Goal: Complete application form: Complete application form

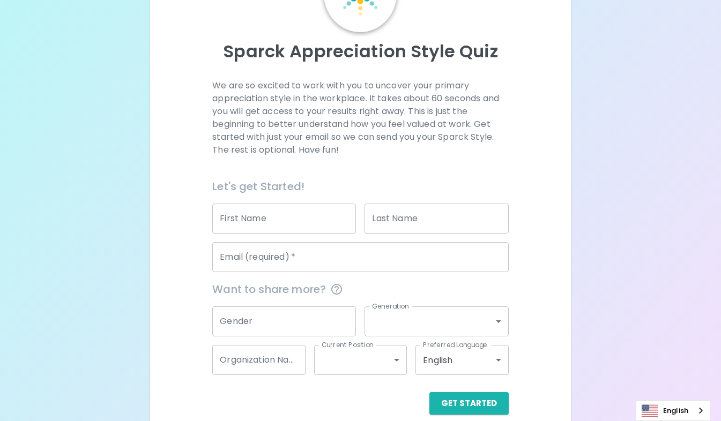
scroll to position [102, 0]
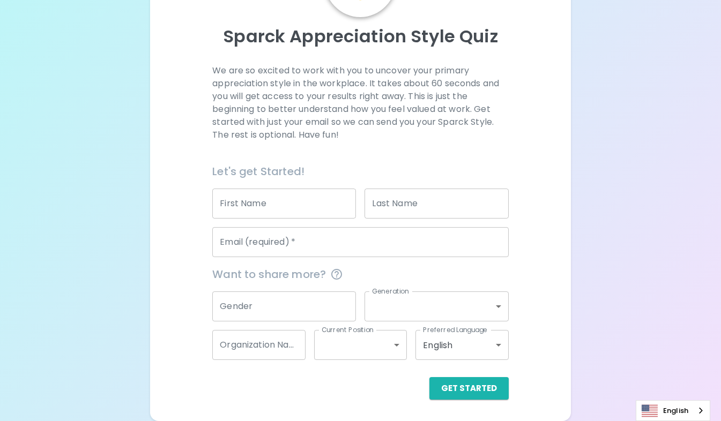
click at [263, 209] on input "First Name" at bounding box center [284, 204] width 144 height 30
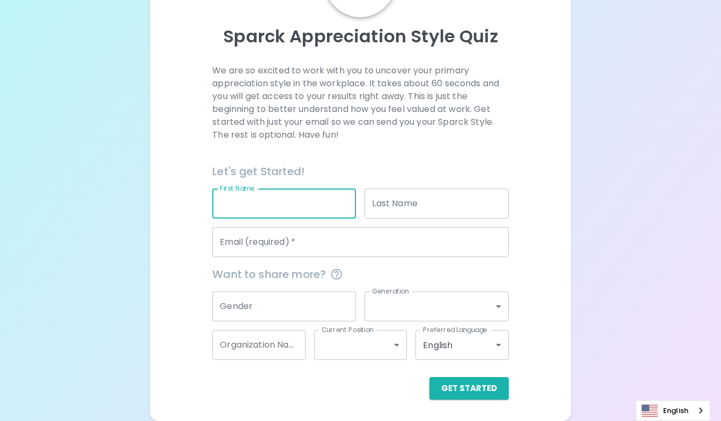
type input "[PERSON_NAME]"
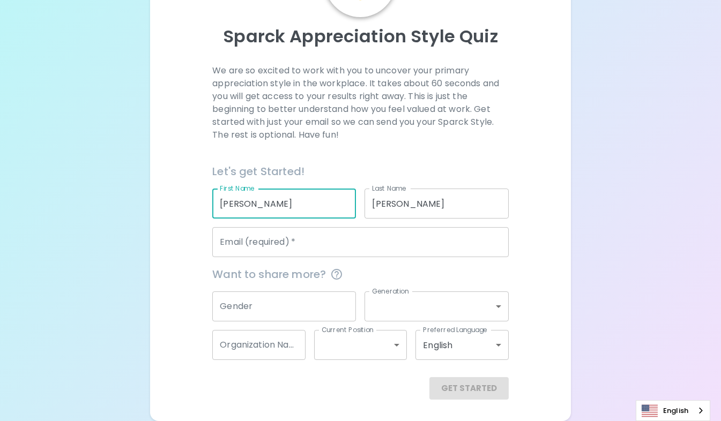
click at [270, 248] on input "Email (required)   *" at bounding box center [360, 242] width 296 height 30
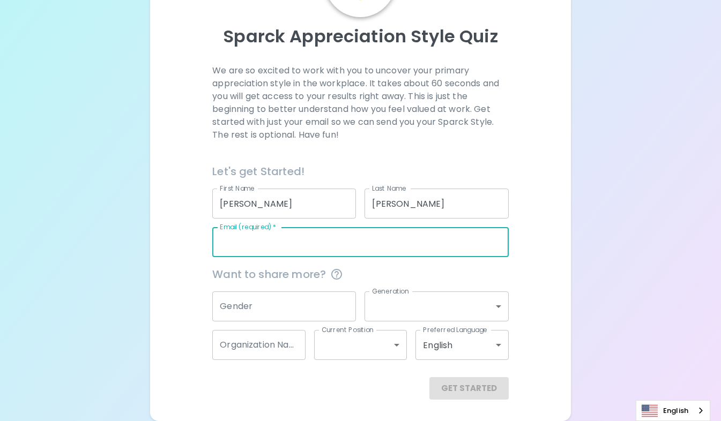
type input "[EMAIL_ADDRESS][DOMAIN_NAME]"
type input "309-08-1590"
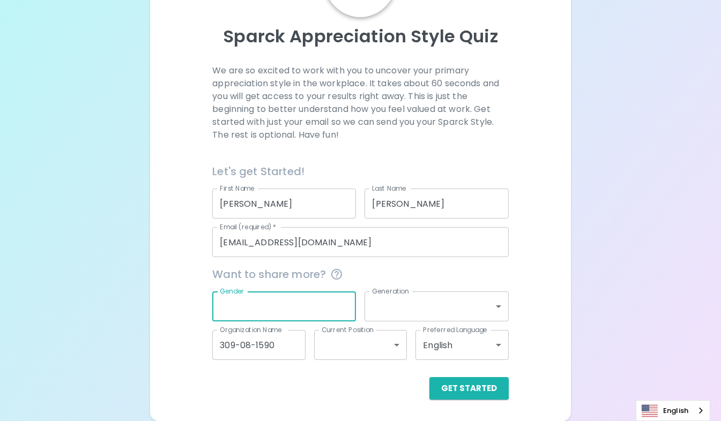
click at [268, 308] on input "Gender" at bounding box center [284, 306] width 144 height 30
type input "[DEMOGRAPHIC_DATA]"
click at [421, 304] on body "Sparck Appreciation Style Quiz We are so excited to work with you to uncover yo…" at bounding box center [360, 159] width 721 height 523
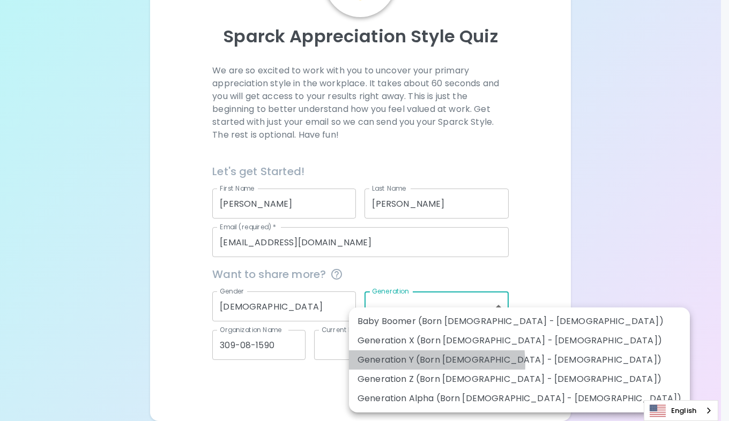
click at [401, 364] on li "Generation Y (Born [DEMOGRAPHIC_DATA] - [DEMOGRAPHIC_DATA])" at bounding box center [519, 359] width 341 height 19
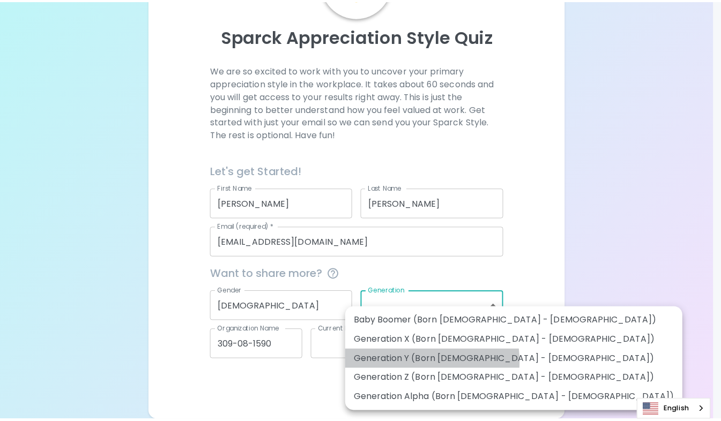
type input "generation_y"
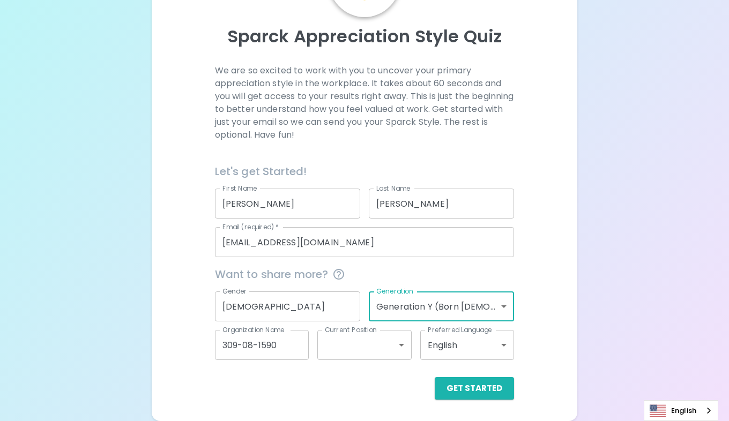
click at [399, 345] on body "Sparck Appreciation Style Quiz We are so excited to work with you to uncover yo…" at bounding box center [364, 159] width 729 height 523
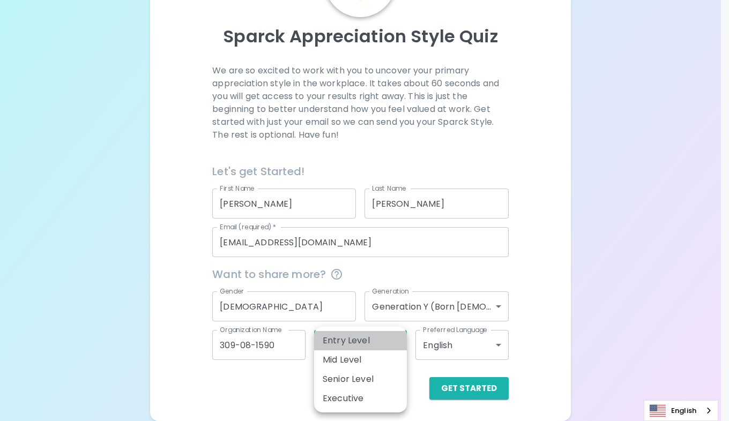
click at [385, 347] on li "Entry Level" at bounding box center [360, 340] width 93 height 19
type input "entry_level"
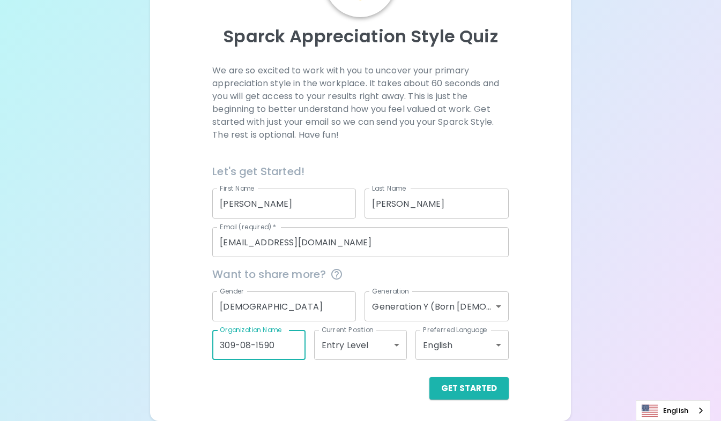
drag, startPoint x: 283, startPoint y: 340, endPoint x: 131, endPoint y: 378, distance: 156.3
click at [131, 378] on div "Sparck Appreciation Style Quiz We are so excited to work with you to uncover yo…" at bounding box center [360, 159] width 721 height 523
click at [252, 350] on input "Organization Name" at bounding box center [258, 345] width 93 height 30
click at [246, 344] on input "Organization Name" at bounding box center [258, 345] width 93 height 30
click at [248, 343] on input "Organization Name" at bounding box center [258, 345] width 93 height 30
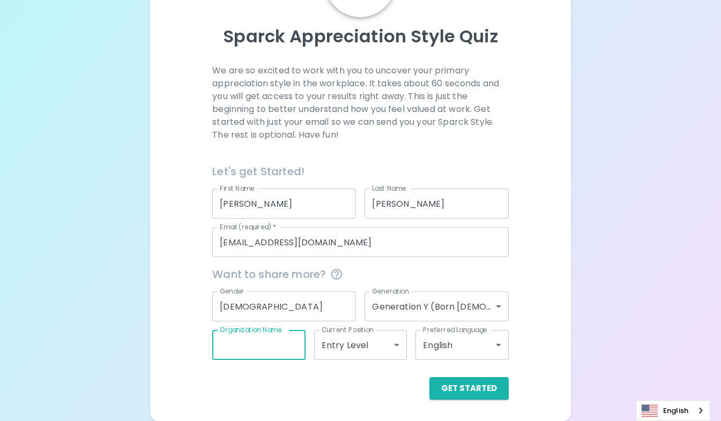
click at [240, 349] on input "Organization Name" at bounding box center [258, 345] width 93 height 30
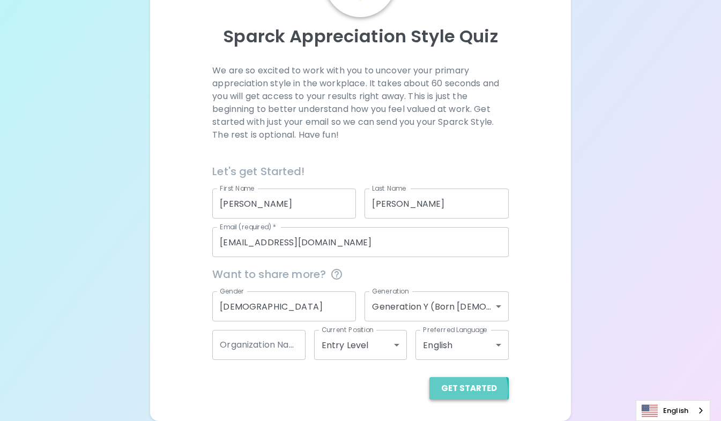
click at [462, 391] on button "Get Started" at bounding box center [468, 388] width 79 height 23
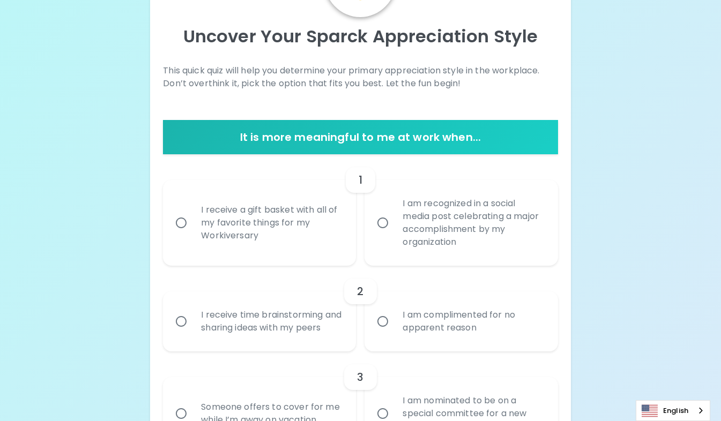
click at [184, 218] on input "I receive a gift basket with all of my favorite things for my Workiversary" at bounding box center [181, 223] width 23 height 23
radio input "true"
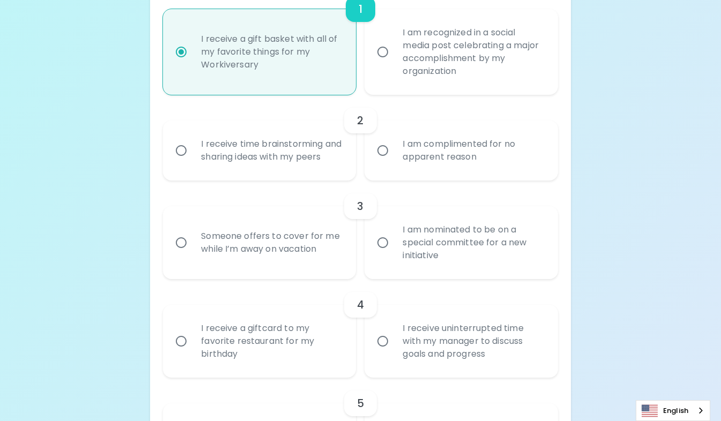
scroll to position [282, 0]
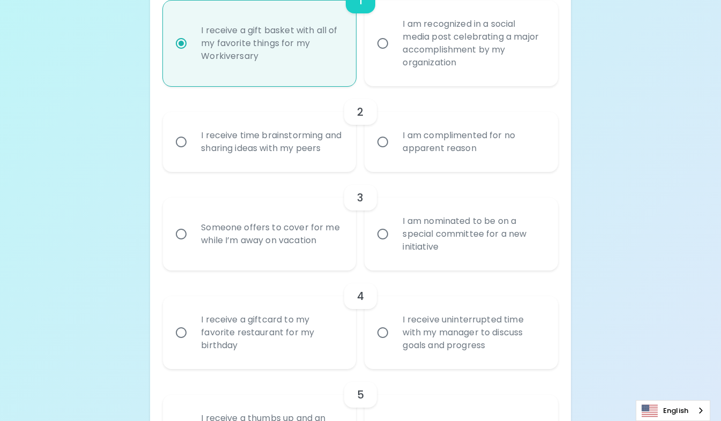
click at [383, 149] on input "I am complimented for no apparent reason" at bounding box center [382, 142] width 23 height 23
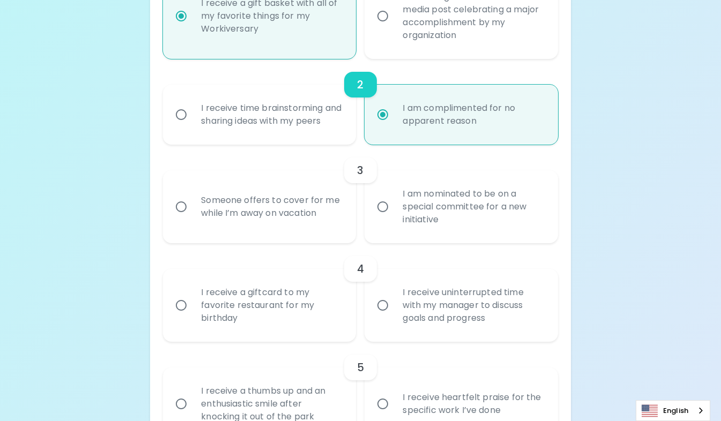
scroll to position [368, 0]
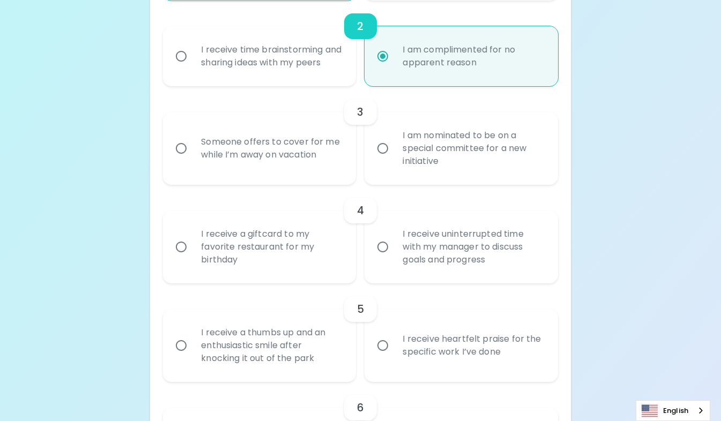
radio input "true"
click at [384, 156] on input "I am nominated to be on a special committee for a new initiative" at bounding box center [382, 148] width 23 height 23
radio input "false"
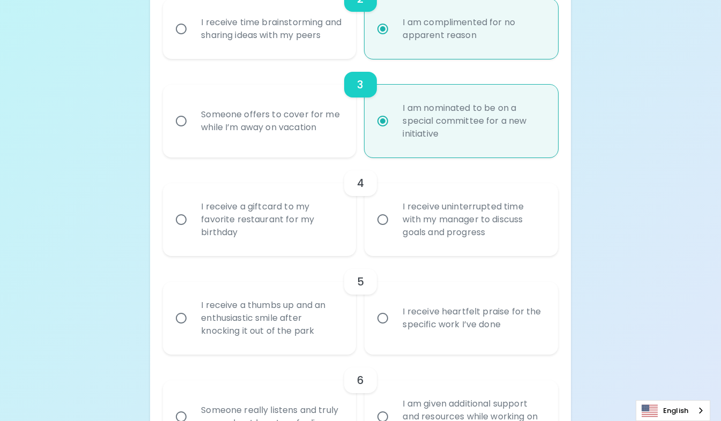
scroll to position [453, 0]
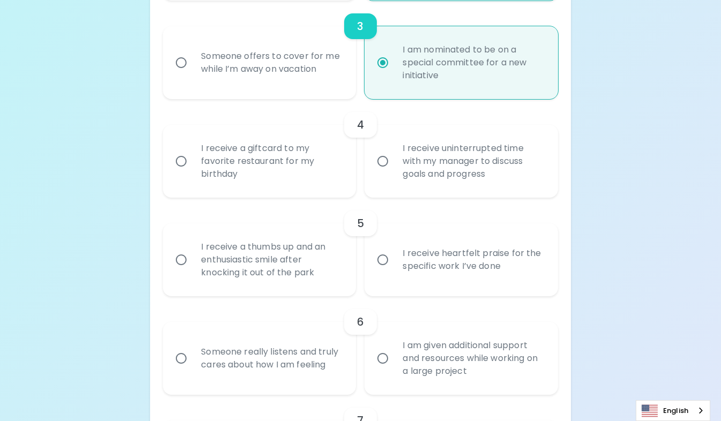
radio input "true"
click at [176, 173] on input "I receive a giftcard to my favorite restaurant for my birthday" at bounding box center [181, 161] width 23 height 23
radio input "false"
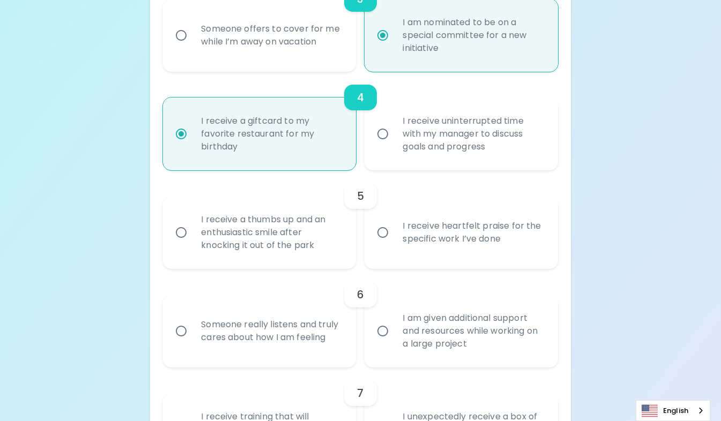
scroll to position [539, 0]
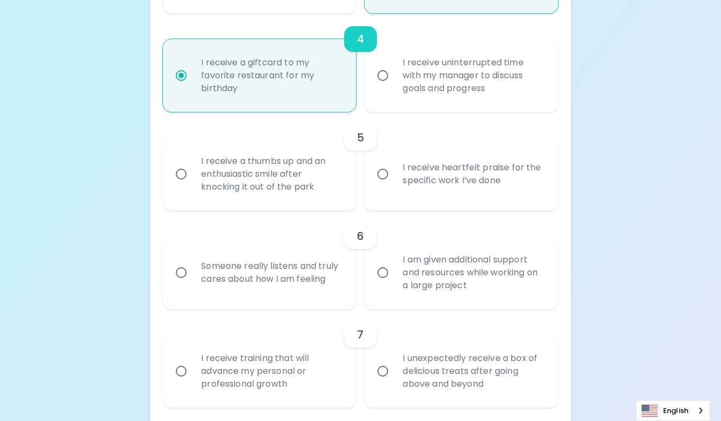
radio input "true"
click at [392, 185] on input "I receive heartfelt praise for the specific work I’ve done" at bounding box center [382, 174] width 23 height 23
radio input "false"
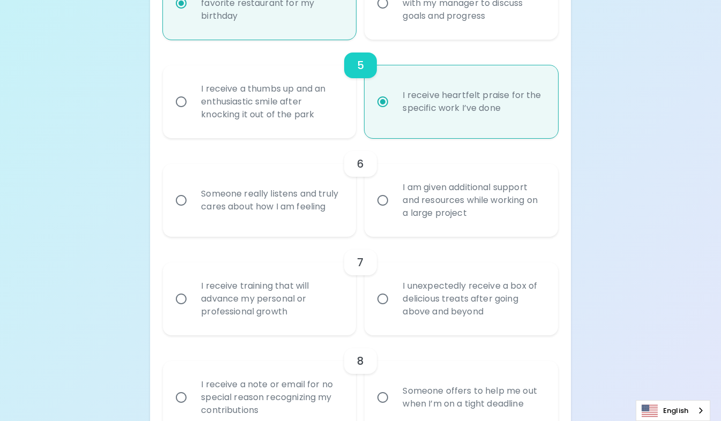
scroll to position [625, 0]
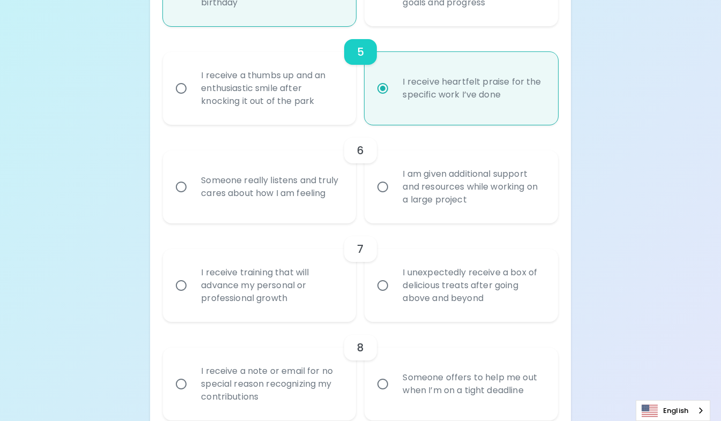
radio input "true"
click at [186, 196] on input "Someone really listens and truly cares about how I am feeling" at bounding box center [181, 187] width 23 height 23
radio input "false"
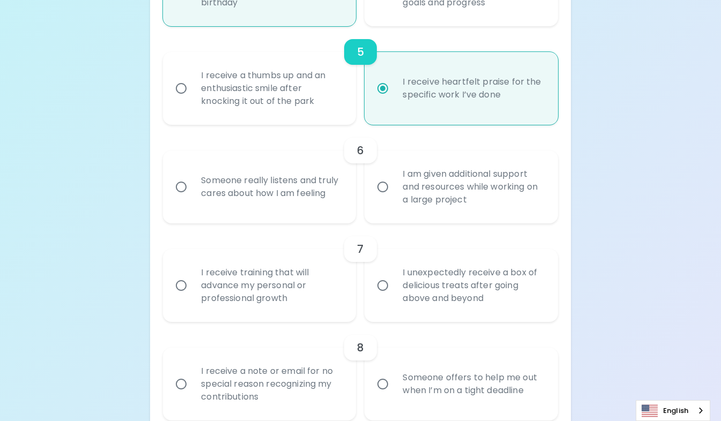
radio input "false"
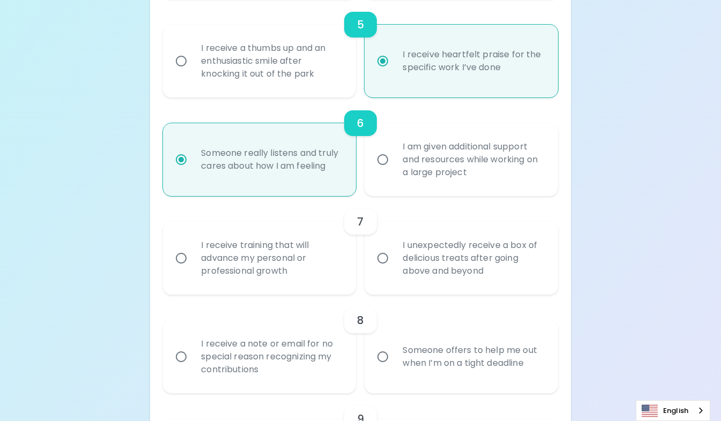
scroll to position [710, 0]
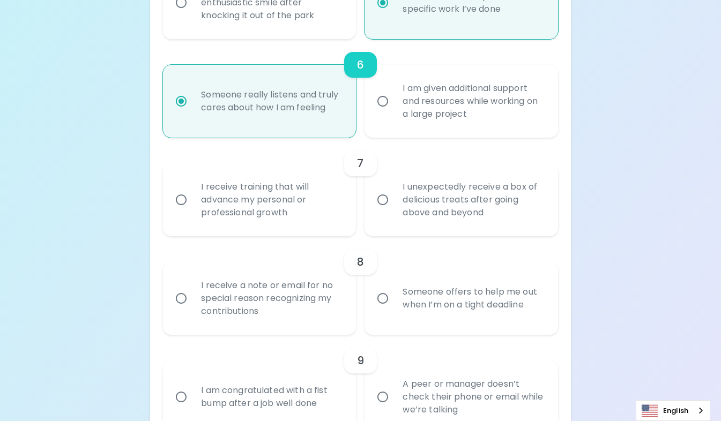
radio input "true"
click at [313, 227] on div "I receive training that will advance my personal or professional growth" at bounding box center [271, 200] width 158 height 64
click at [192, 211] on input "I receive training that will advance my personal or professional growth" at bounding box center [181, 200] width 23 height 23
radio input "false"
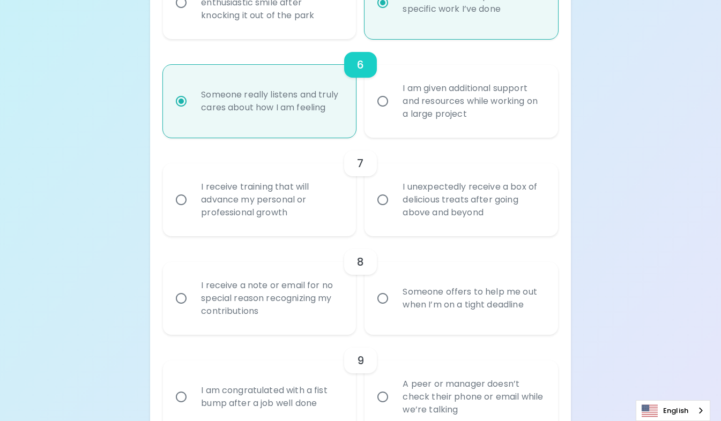
radio input "false"
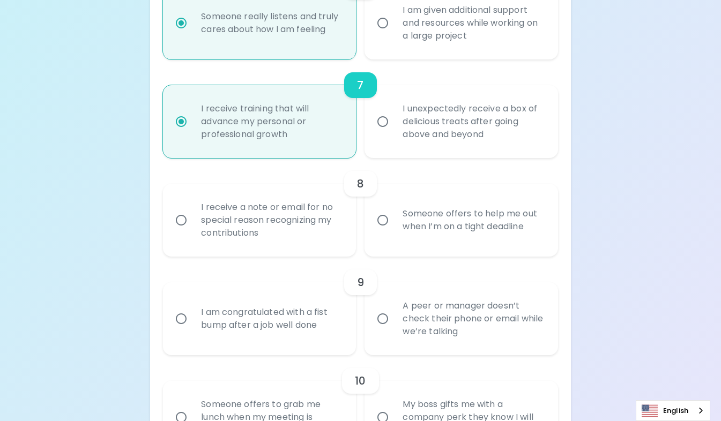
scroll to position [796, 0]
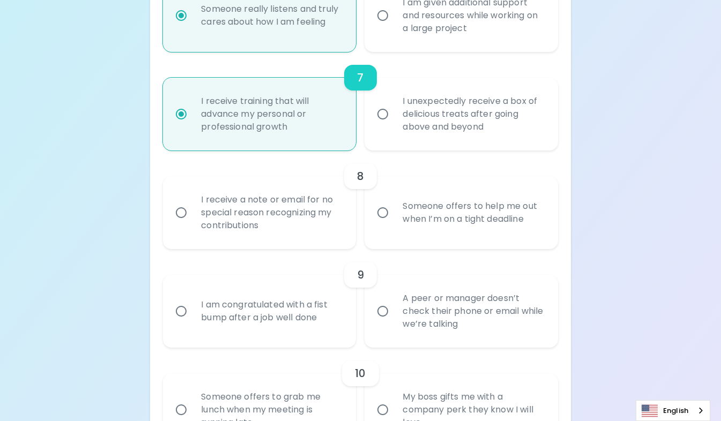
radio input "true"
click at [186, 224] on input "I receive a note or email for no special reason recognizing my contributions" at bounding box center [181, 212] width 23 height 23
radio input "false"
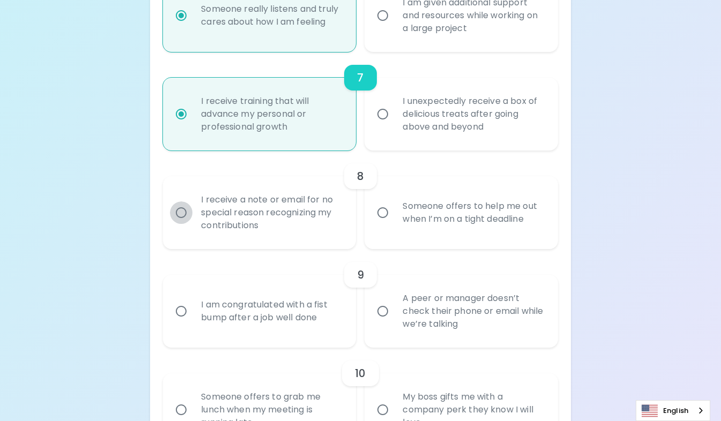
radio input "false"
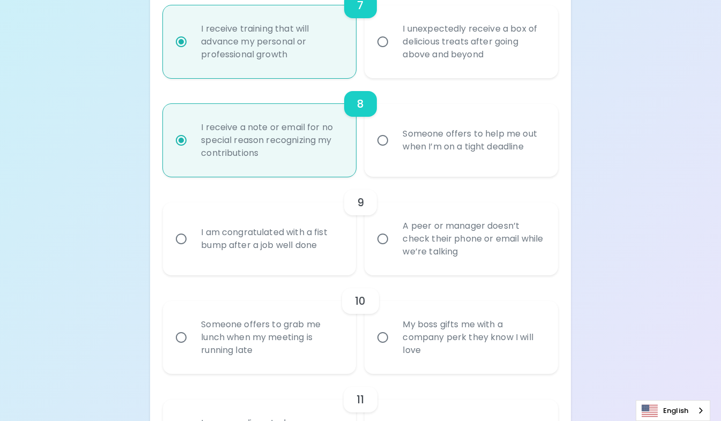
scroll to position [882, 0]
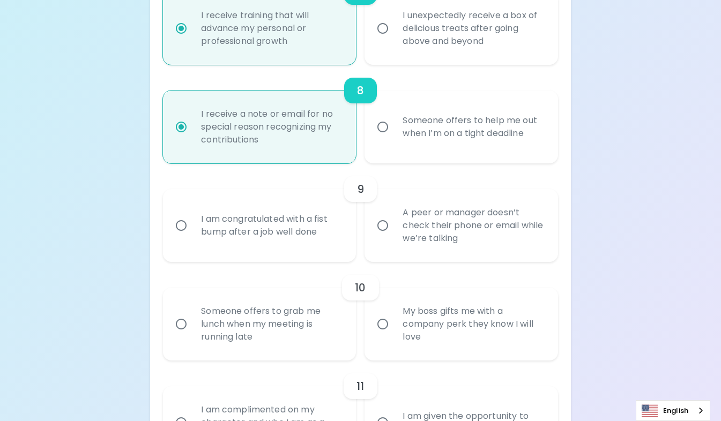
radio input "true"
click at [179, 237] on input "I am congratulated with a fist bump after a job well done" at bounding box center [181, 225] width 23 height 23
radio input "false"
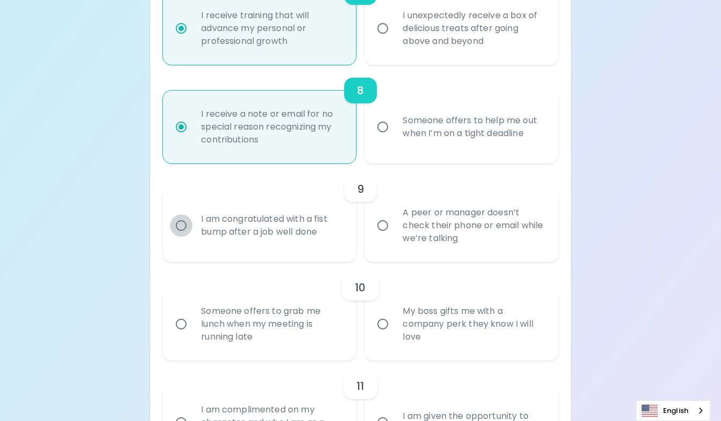
radio input "false"
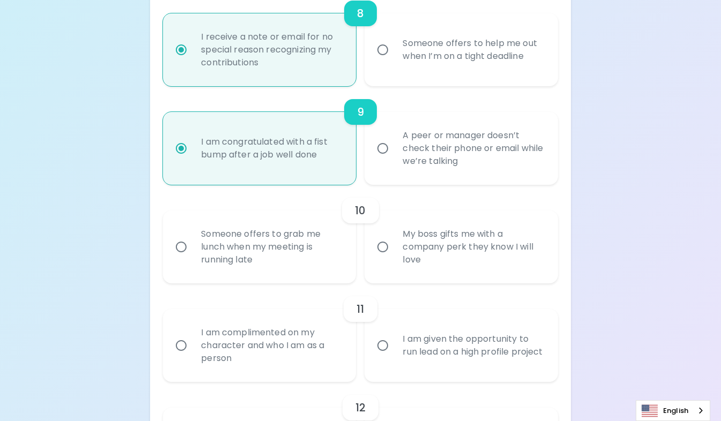
scroll to position [968, 0]
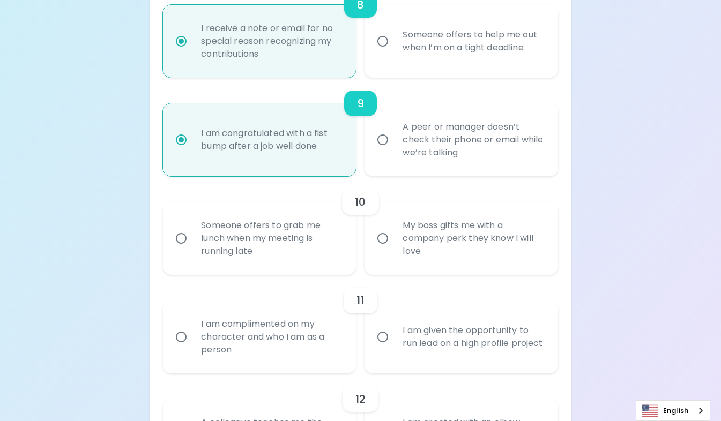
radio input "true"
click at [383, 249] on input "My boss gifts me with a company perk they know I will love" at bounding box center [382, 238] width 23 height 23
radio input "false"
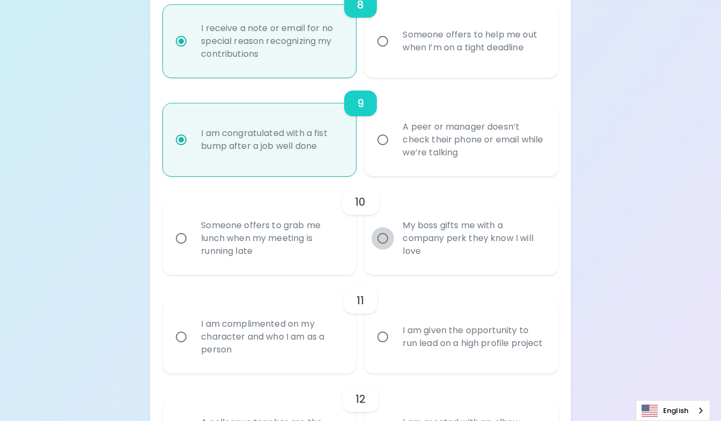
radio input "false"
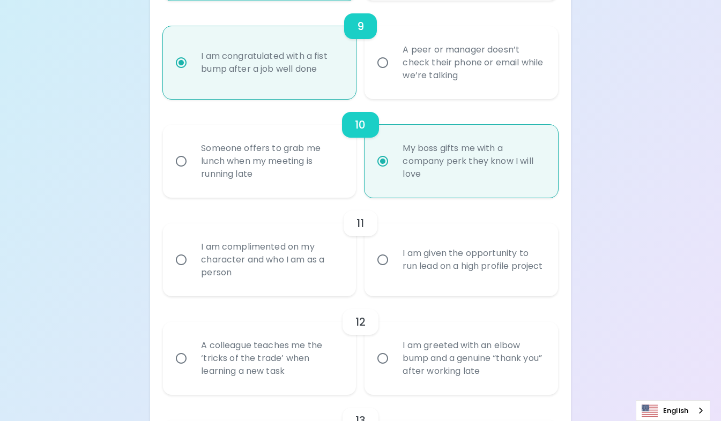
scroll to position [1053, 0]
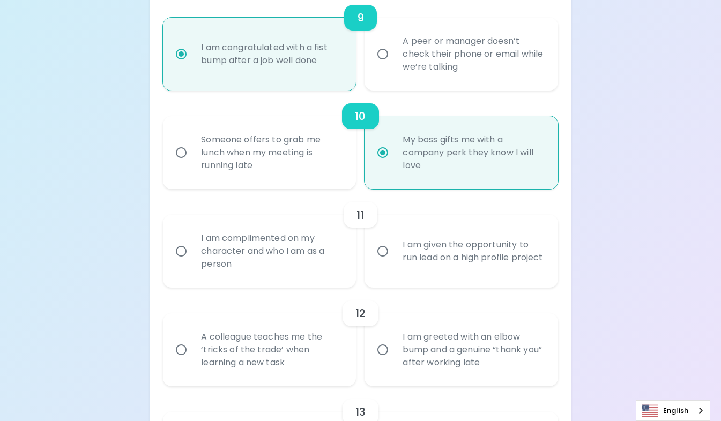
radio input "true"
click at [379, 263] on input "I am given the opportunity to run lead on a high profile project" at bounding box center [382, 251] width 23 height 23
radio input "false"
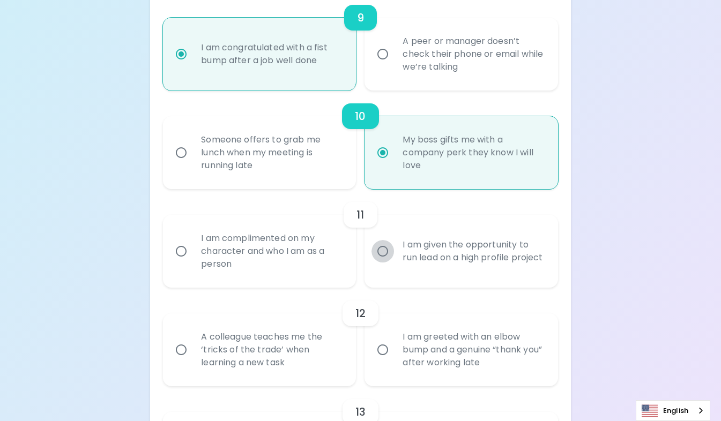
radio input "false"
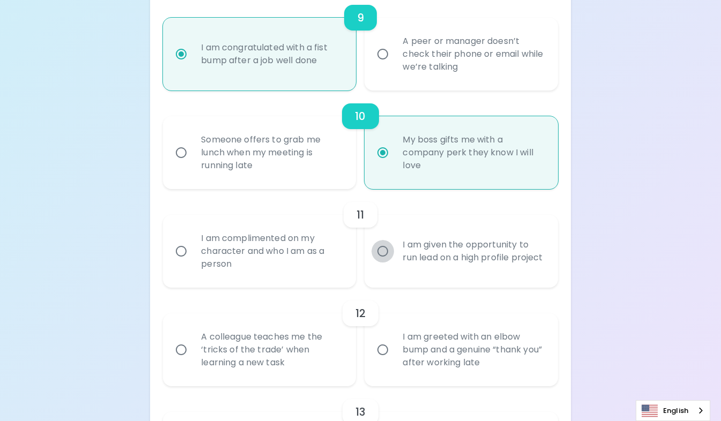
radio input "false"
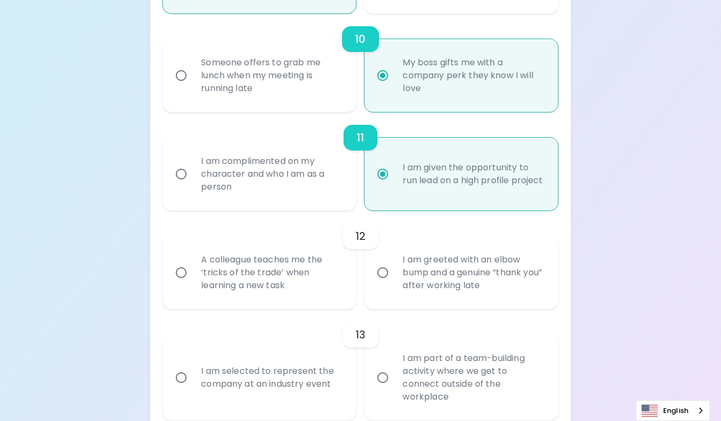
scroll to position [1139, 0]
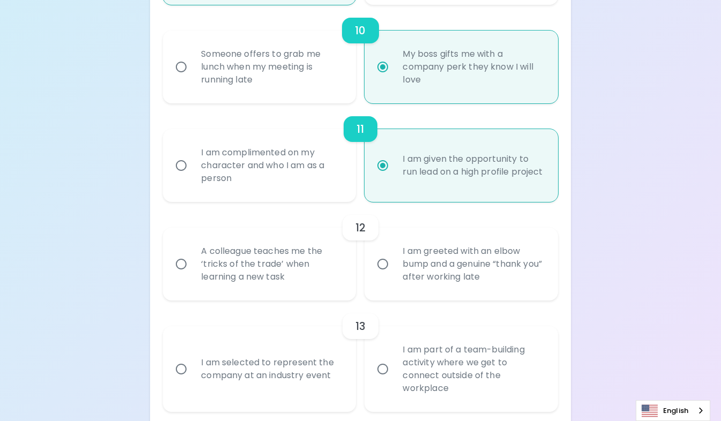
radio input "true"
click at [182, 275] on input "A colleague teaches me the ‘tricks of the trade’ when learning a new task" at bounding box center [181, 264] width 23 height 23
radio input "false"
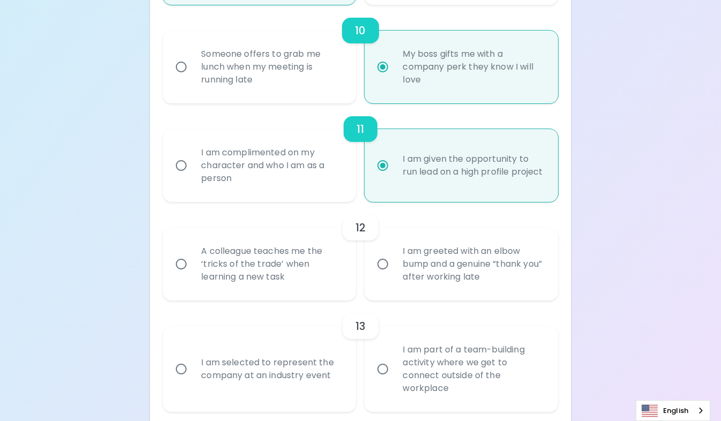
radio input "false"
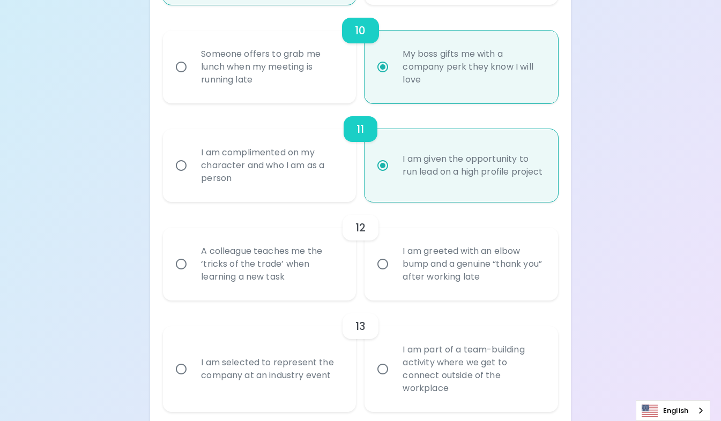
radio input "false"
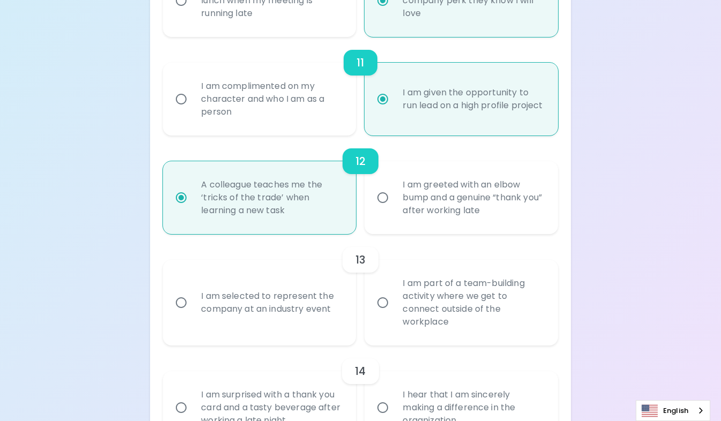
scroll to position [1225, 0]
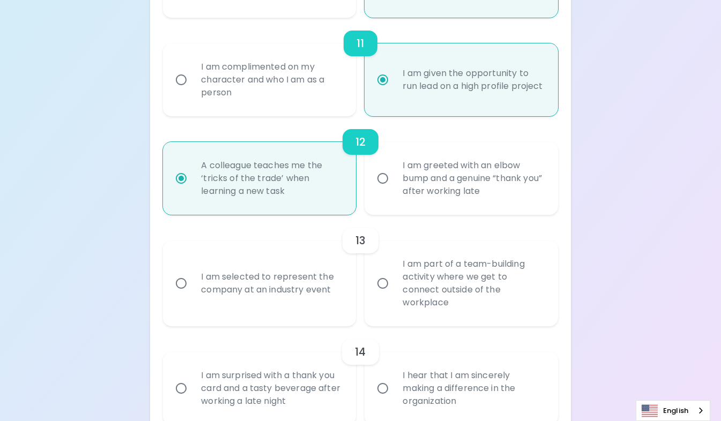
radio input "true"
click at [383, 294] on input "I am part of a team-building activity where we get to connect outside of the wo…" at bounding box center [382, 283] width 23 height 23
radio input "false"
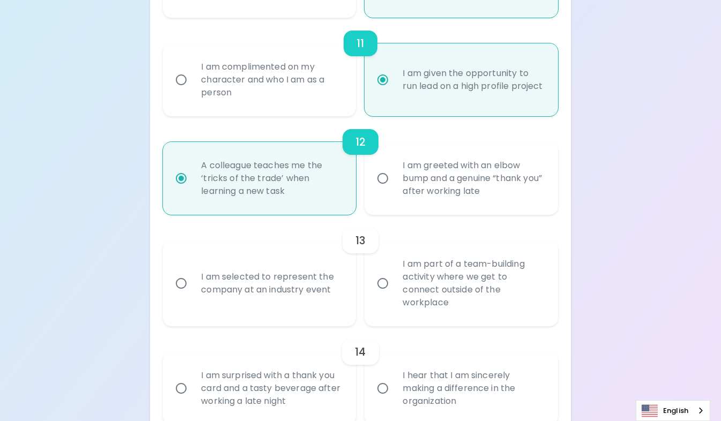
radio input "false"
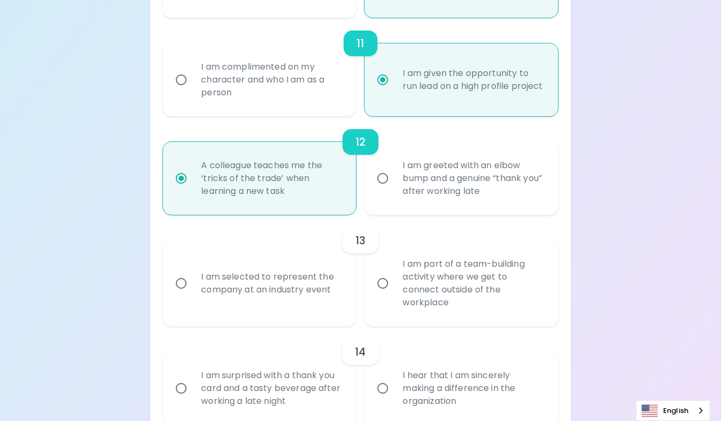
radio input "false"
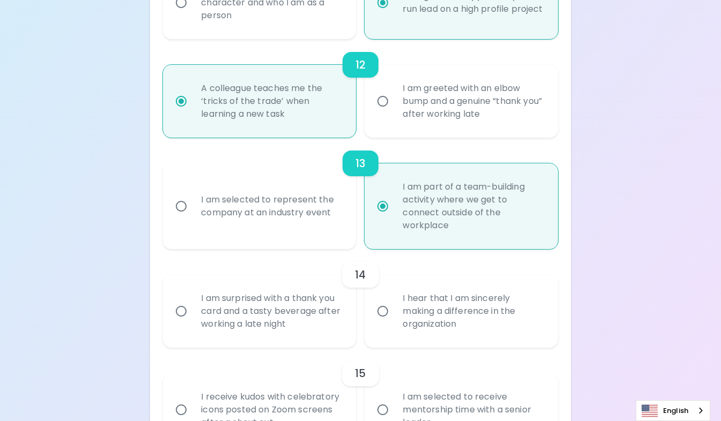
scroll to position [1310, 0]
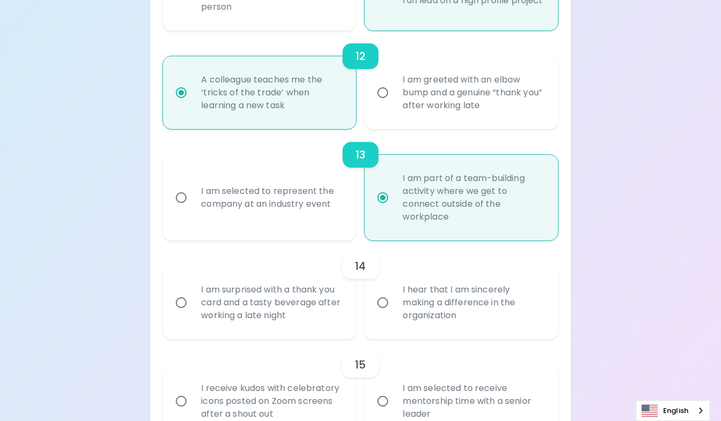
radio input "true"
click at [174, 314] on input "I am surprised with a thank you card and a tasty beverage after working a late …" at bounding box center [181, 302] width 23 height 23
radio input "false"
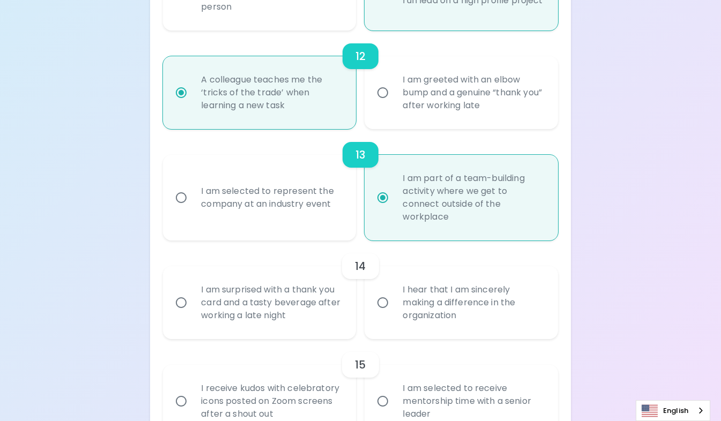
radio input "false"
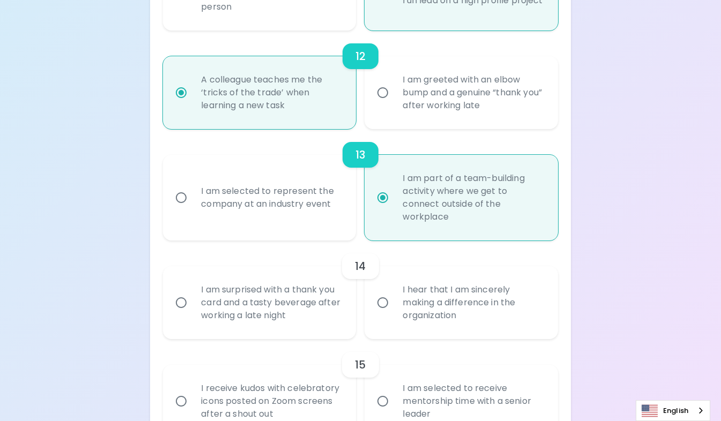
radio input "false"
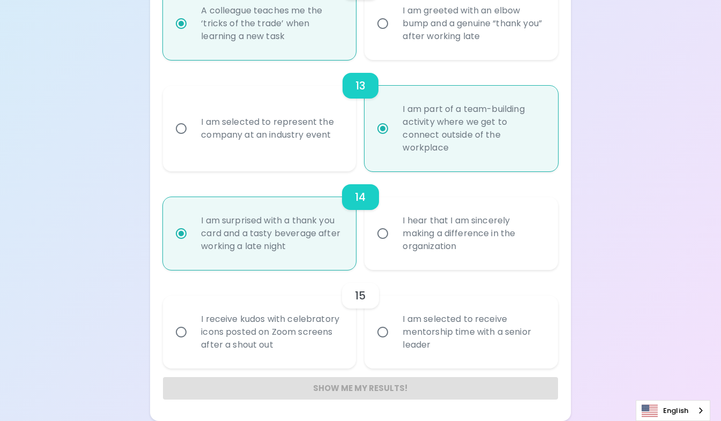
scroll to position [1392, 0]
radio input "true"
click at [182, 334] on input "I receive kudos with celebratory icons posted on Zoom screens after a shout out" at bounding box center [181, 332] width 23 height 23
radio input "false"
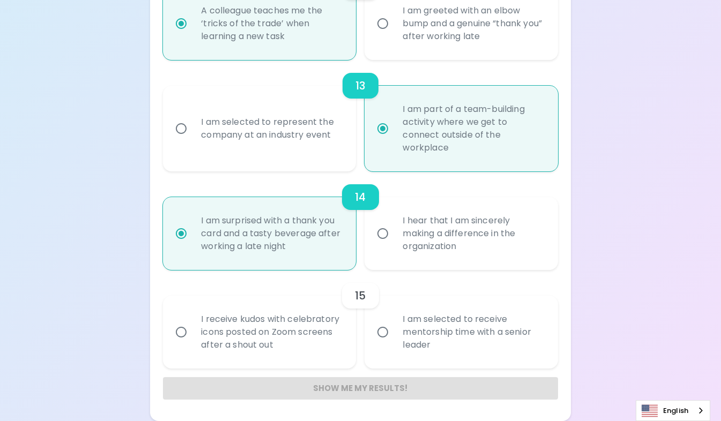
radio input "false"
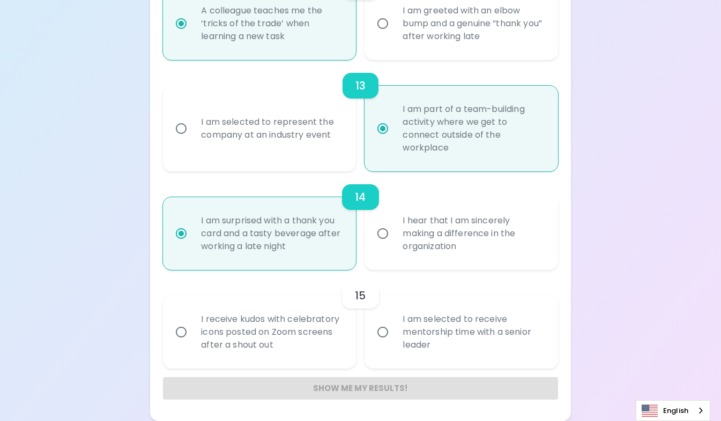
radio input "false"
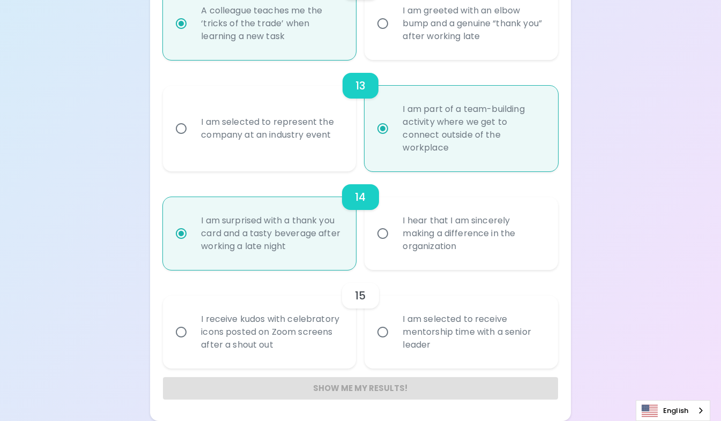
radio input "false"
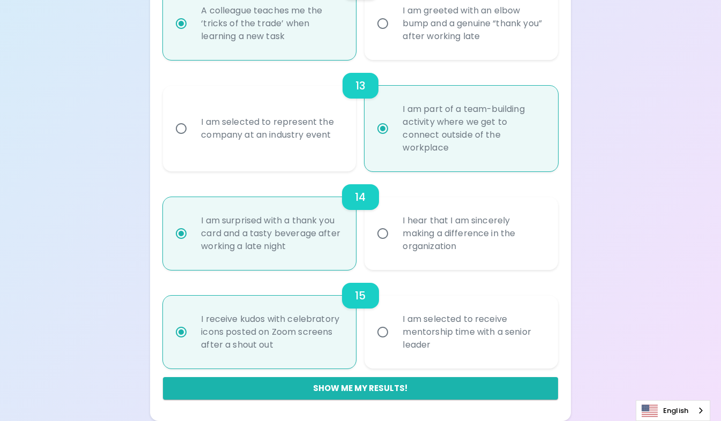
radio input "true"
click at [366, 367] on label "I am selected to receive mentorship time with a senior leader" at bounding box center [454, 332] width 193 height 73
click at [371, 343] on input "I am selected to receive mentorship time with a senior leader" at bounding box center [382, 332] width 23 height 23
radio input "false"
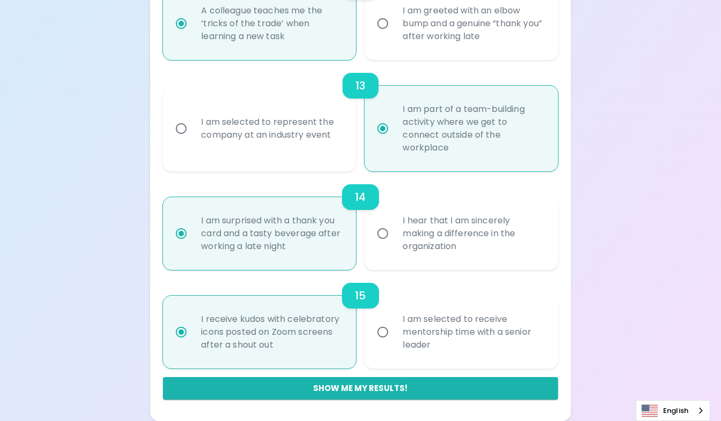
radio input "false"
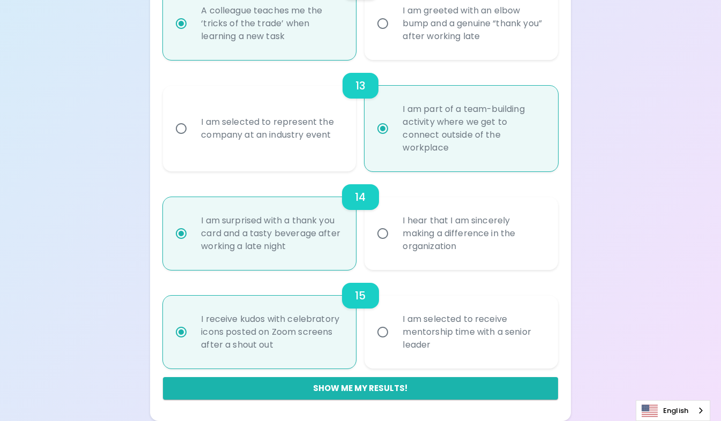
radio input "false"
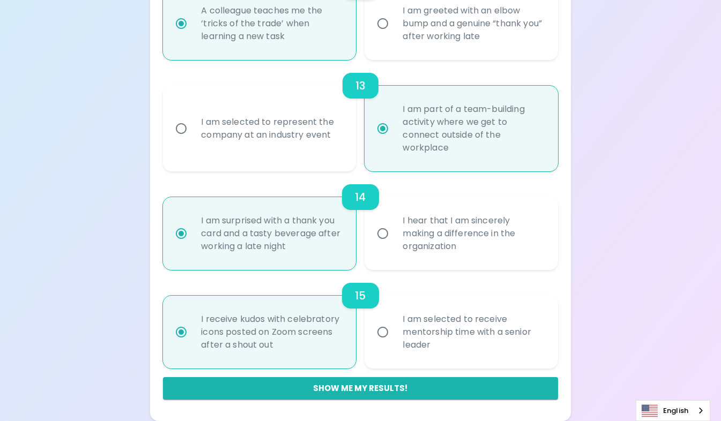
radio input "false"
radio input "true"
click at [366, 367] on label "I am selected to receive mentorship time with a senior leader" at bounding box center [454, 332] width 193 height 73
click at [371, 343] on input "I am selected to receive mentorship time with a senior leader" at bounding box center [382, 332] width 23 height 23
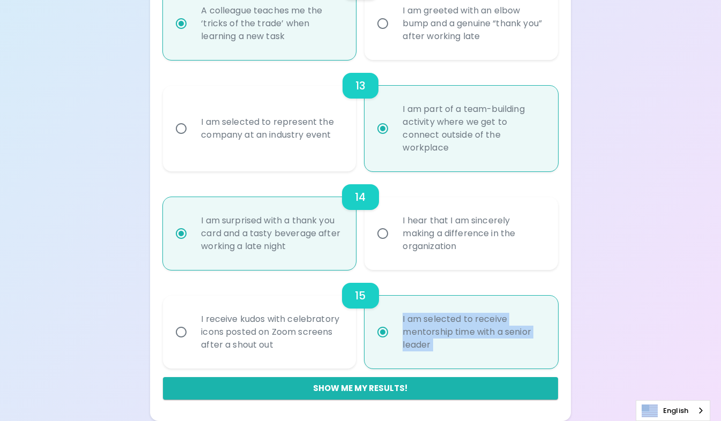
click at [366, 367] on label "I am selected to receive mentorship time with a senior leader" at bounding box center [454, 332] width 193 height 73
click at [371, 343] on input "I am selected to receive mentorship time with a senior leader" at bounding box center [382, 332] width 23 height 23
drag, startPoint x: 366, startPoint y: 367, endPoint x: 429, endPoint y: 354, distance: 64.0
click at [429, 354] on div "I am selected to receive mentorship time with a senior leader" at bounding box center [473, 332] width 158 height 64
click at [394, 343] on input "I am selected to receive mentorship time with a senior leader" at bounding box center [382, 332] width 23 height 23
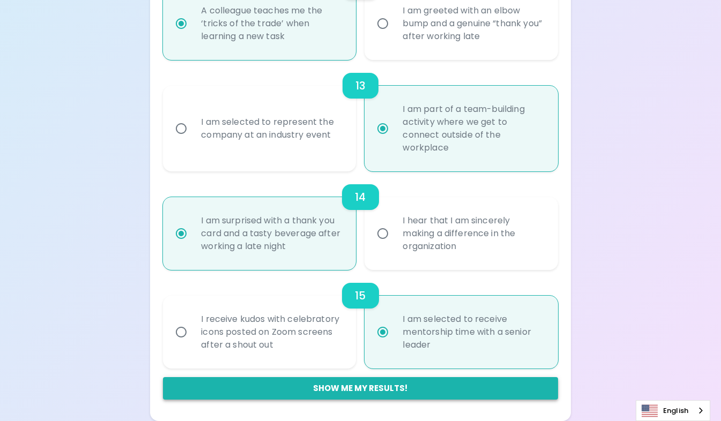
click at [359, 395] on button "Show me my results!" at bounding box center [360, 388] width 395 height 23
radio input "false"
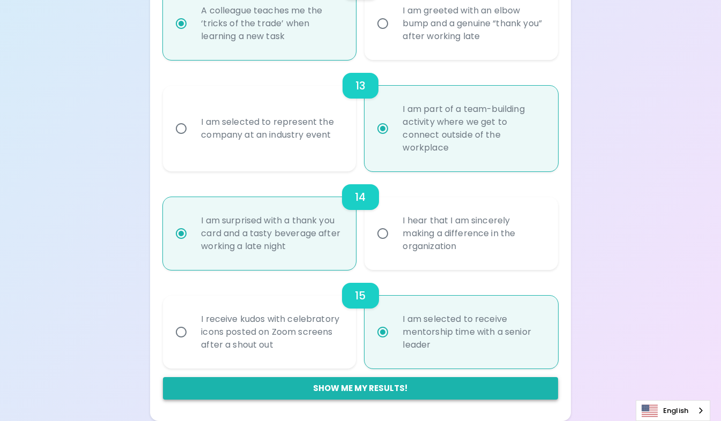
radio input "false"
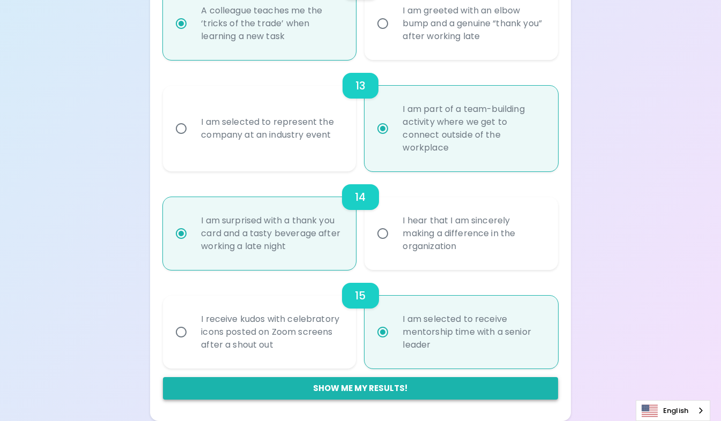
radio input "false"
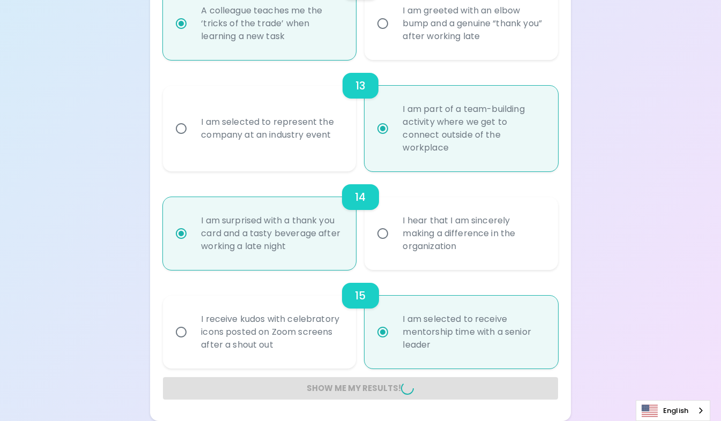
radio input "false"
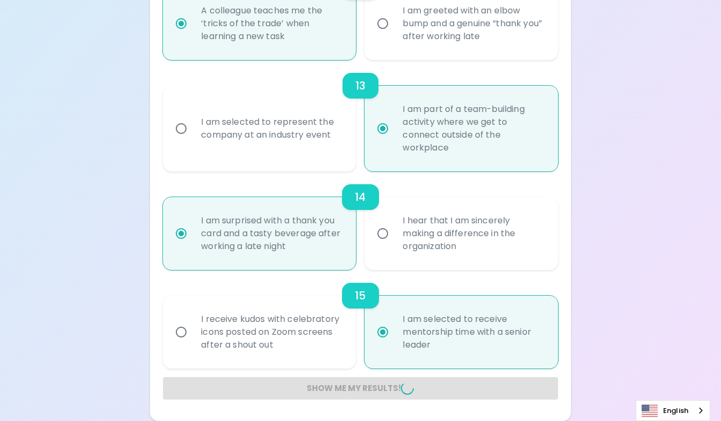
radio input "false"
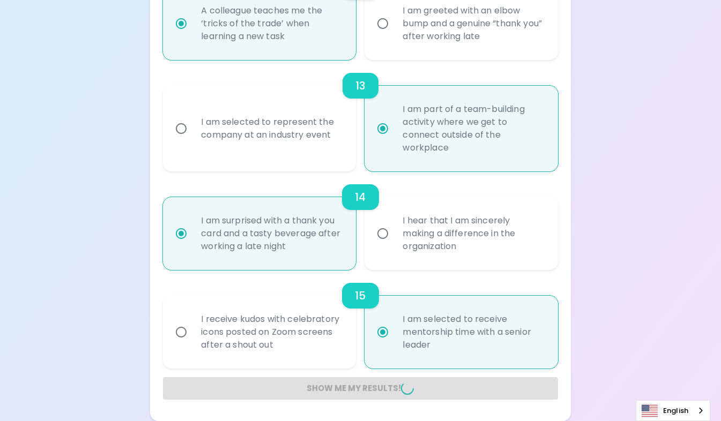
radio input "false"
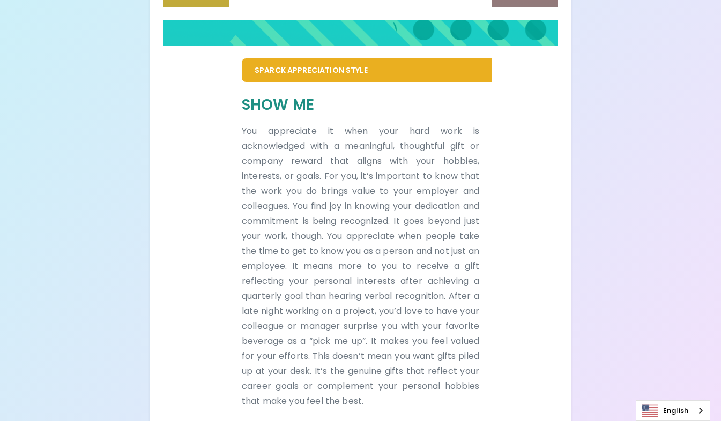
scroll to position [683, 0]
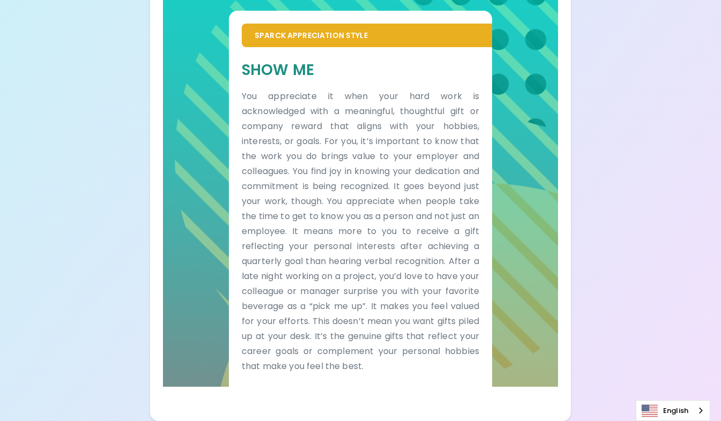
click at [164, 209] on div "Sparck Appreciation Style Show Me You appreciate it when your hard work is ackn…" at bounding box center [360, 185] width 395 height 401
